Goal: Task Accomplishment & Management: Use online tool/utility

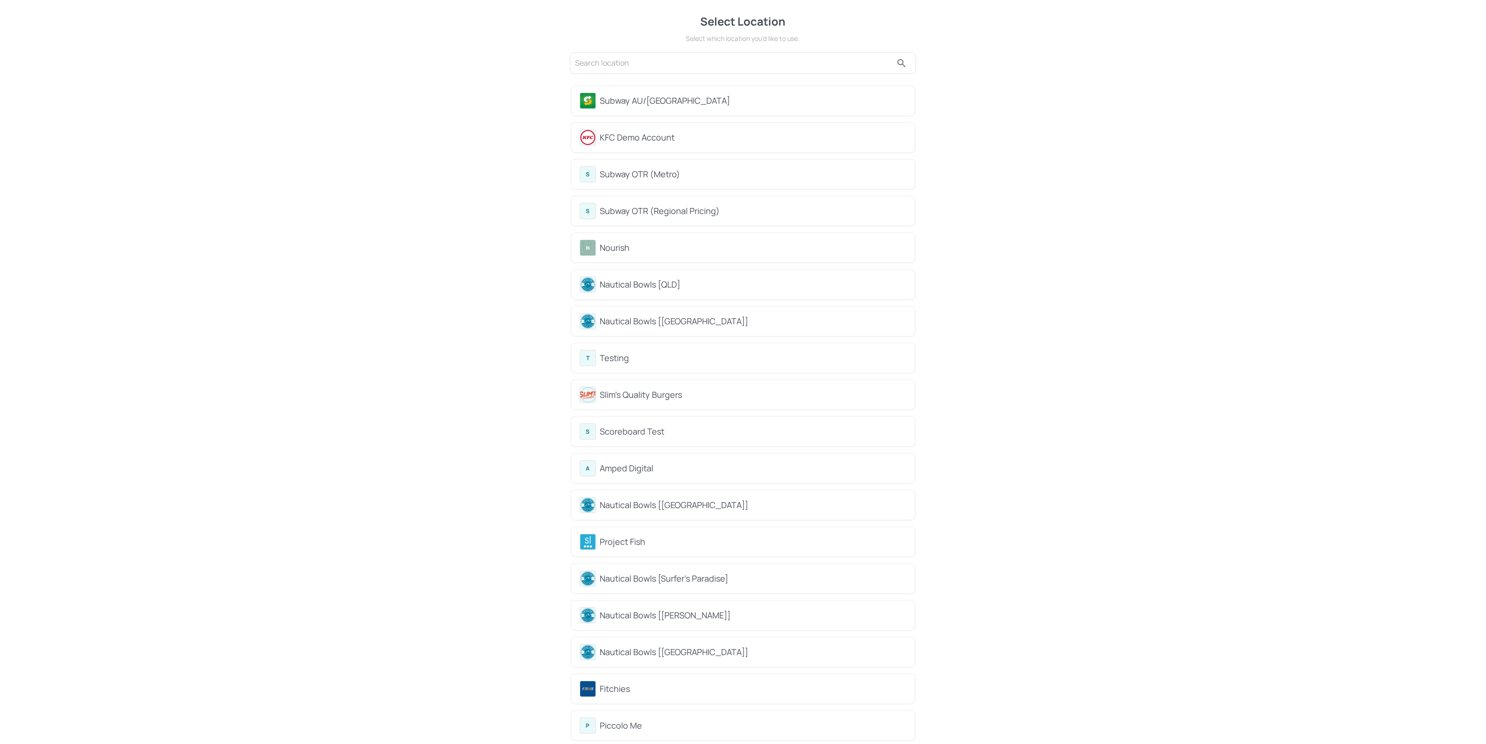
click at [674, 100] on div "Subway AU/[GEOGRAPHIC_DATA]" at bounding box center [753, 100] width 307 height 13
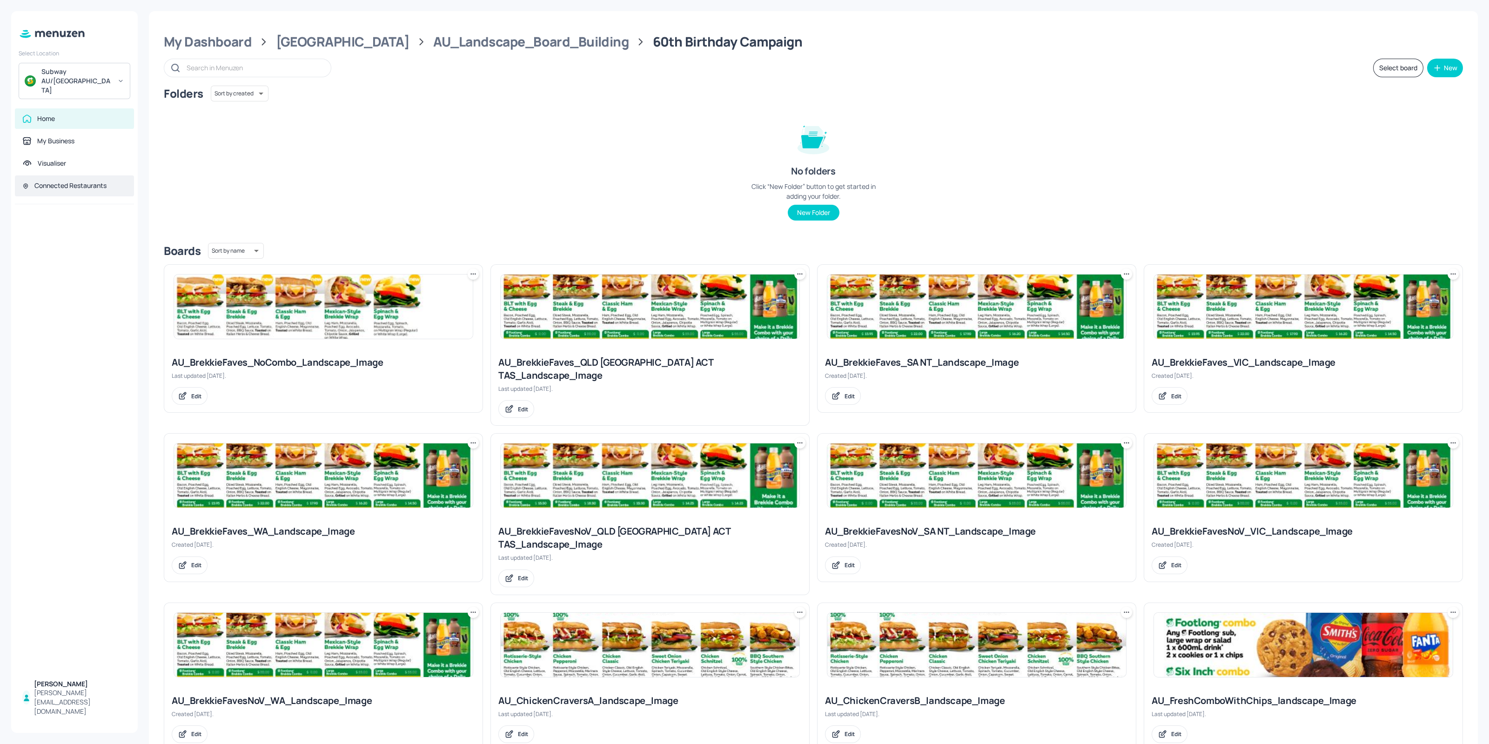
click at [95, 181] on div "Connected Restaurants" at bounding box center [70, 185] width 72 height 9
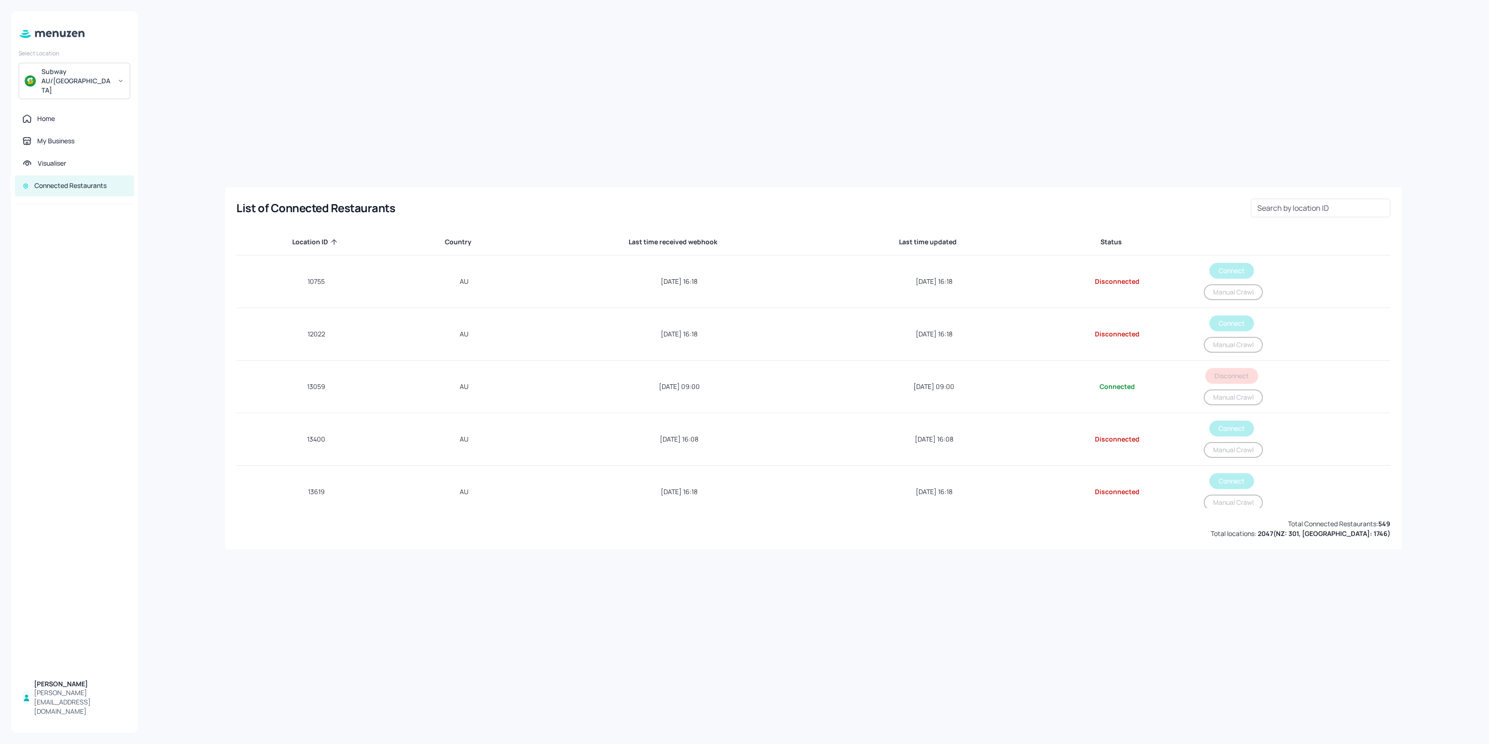
click at [419, 106] on div "List of Connected Restaurants Search by location ID Search by location ID Locat…" at bounding box center [813, 371] width 1328 height 721
click at [1277, 203] on div "Search by location ID Search by location ID" at bounding box center [1320, 208] width 140 height 19
paste input "56478"
type input "56478"
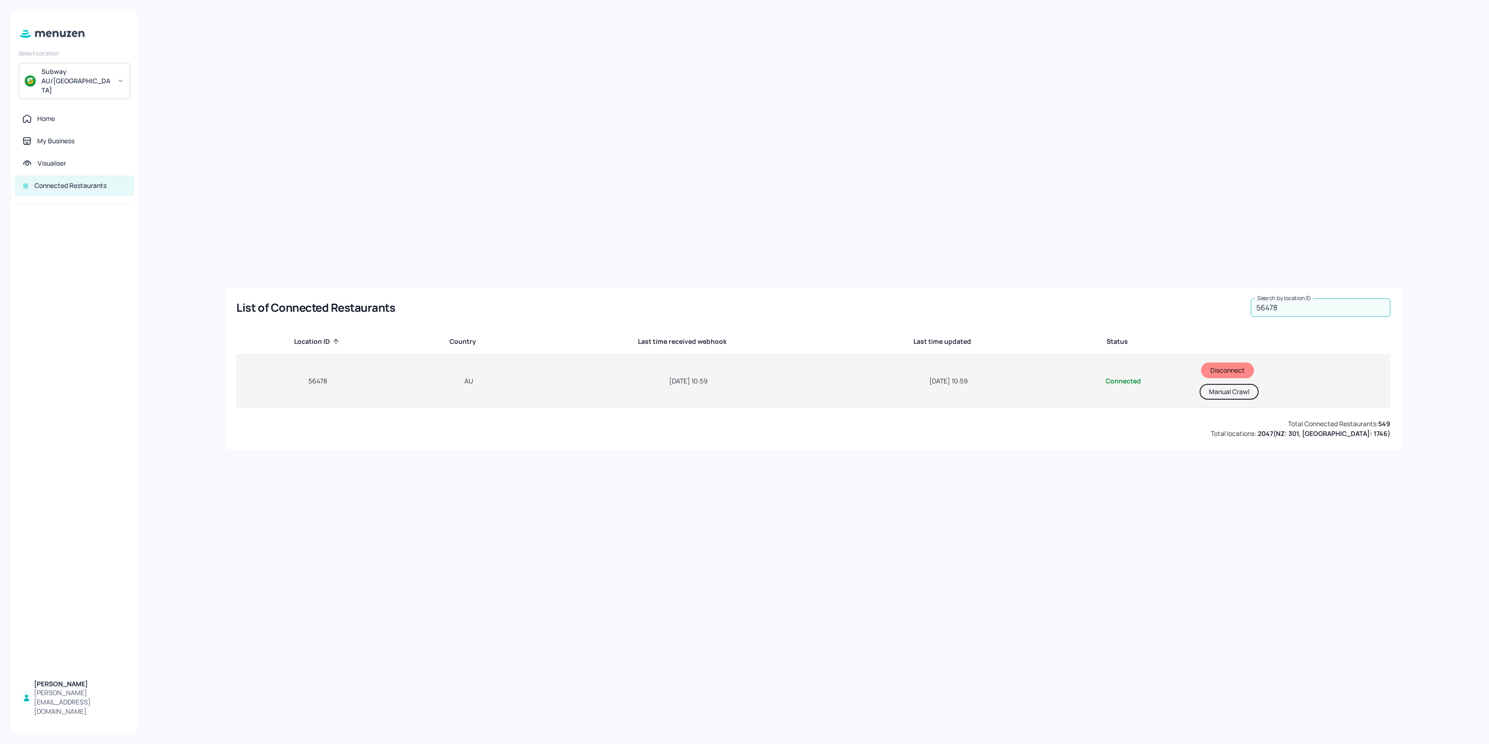
click at [1244, 393] on button "Manual Crawl" at bounding box center [1228, 392] width 59 height 16
